Goal: Transaction & Acquisition: Purchase product/service

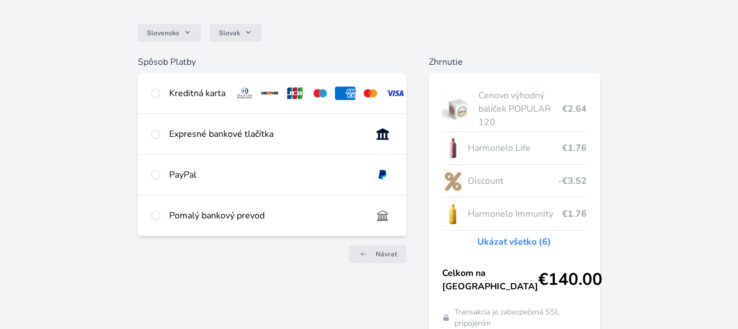
scroll to position [88, 0]
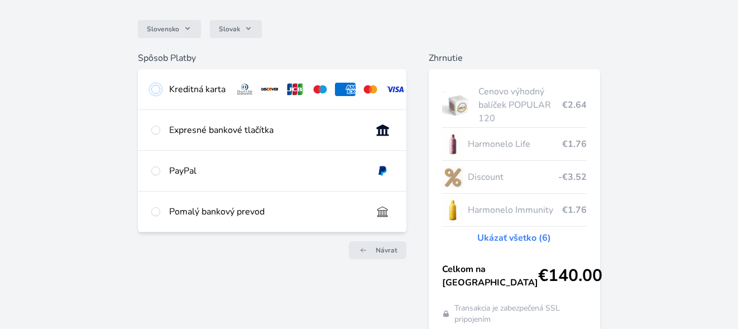
click at [155, 86] on input "radio" at bounding box center [155, 89] width 9 height 9
radio input "true"
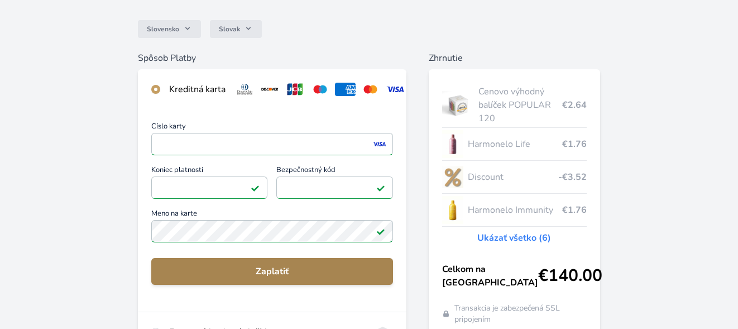
click at [314, 278] on span "Zaplatiť" at bounding box center [272, 271] width 224 height 13
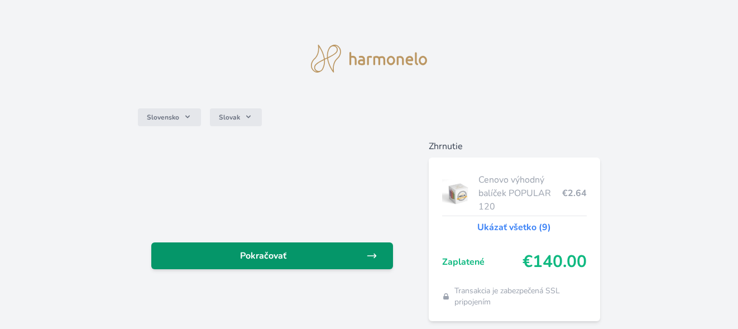
click at [352, 250] on span "Pokračovať" at bounding box center [263, 255] width 206 height 13
